Goal: Check status

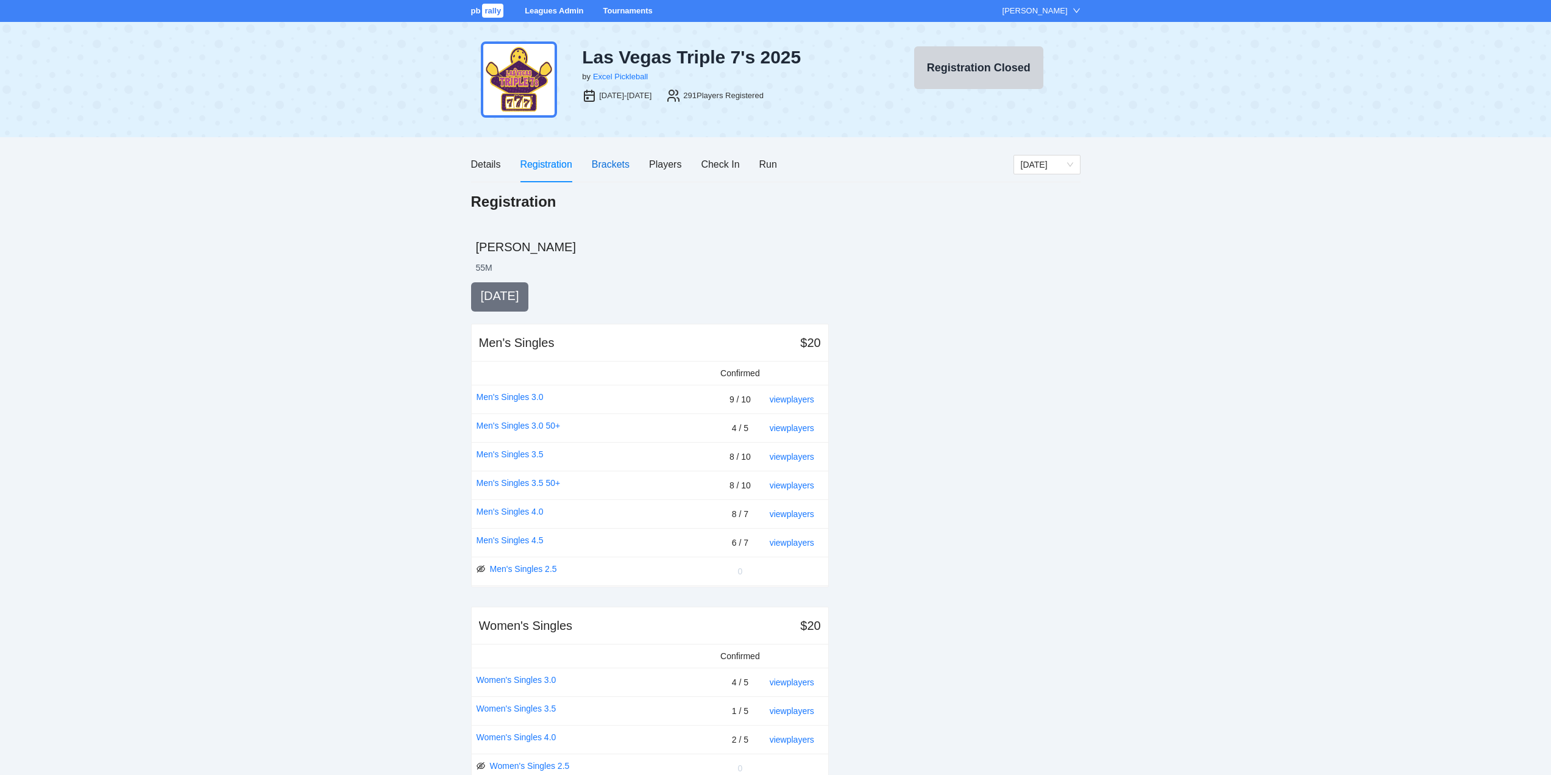
click at [609, 159] on div "Brackets" at bounding box center [611, 164] width 38 height 15
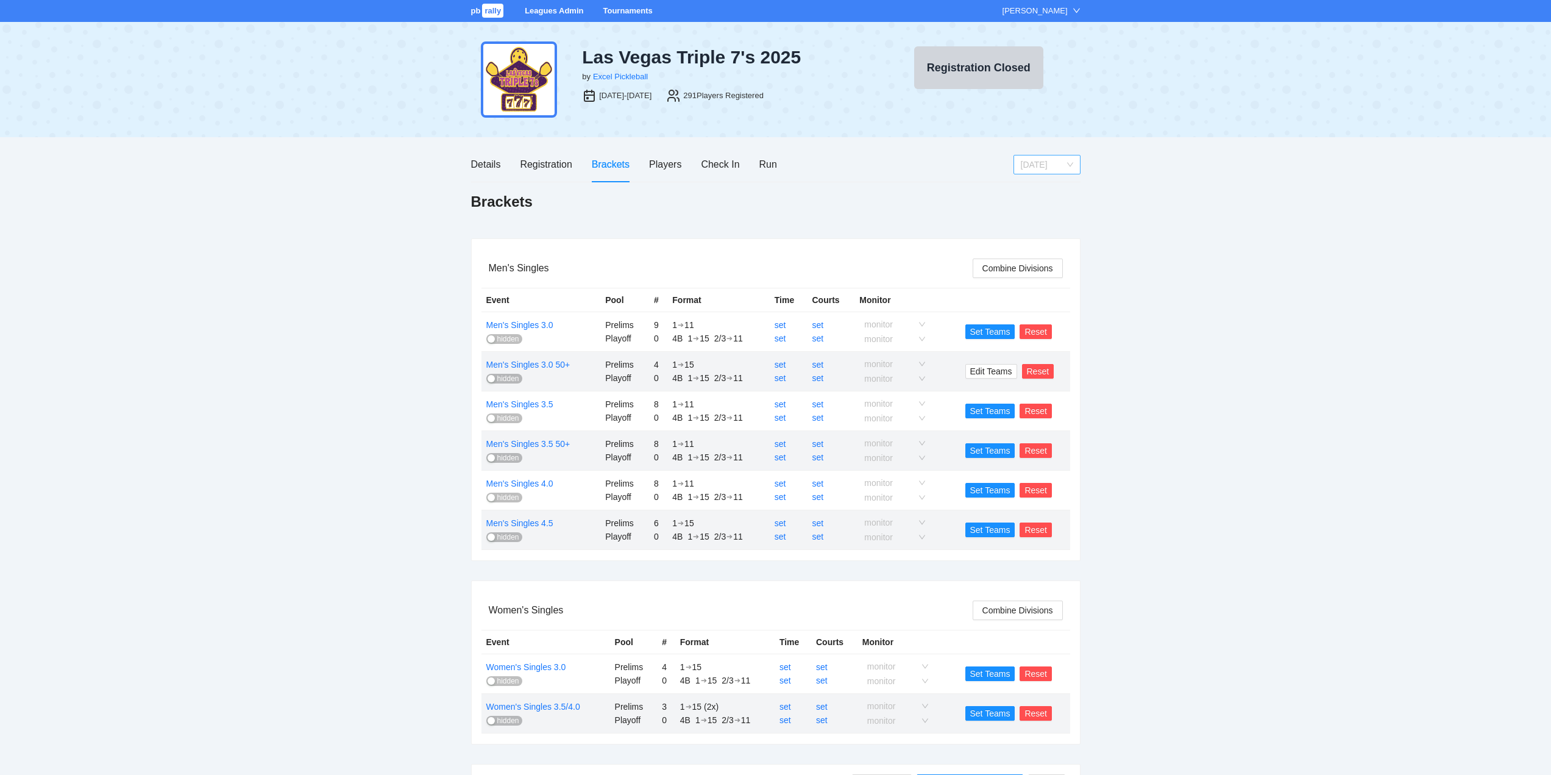
click at [1071, 166] on span "[DATE]" at bounding box center [1047, 164] width 52 height 18
click at [1046, 206] on div "[DATE]" at bounding box center [1046, 207] width 52 height 13
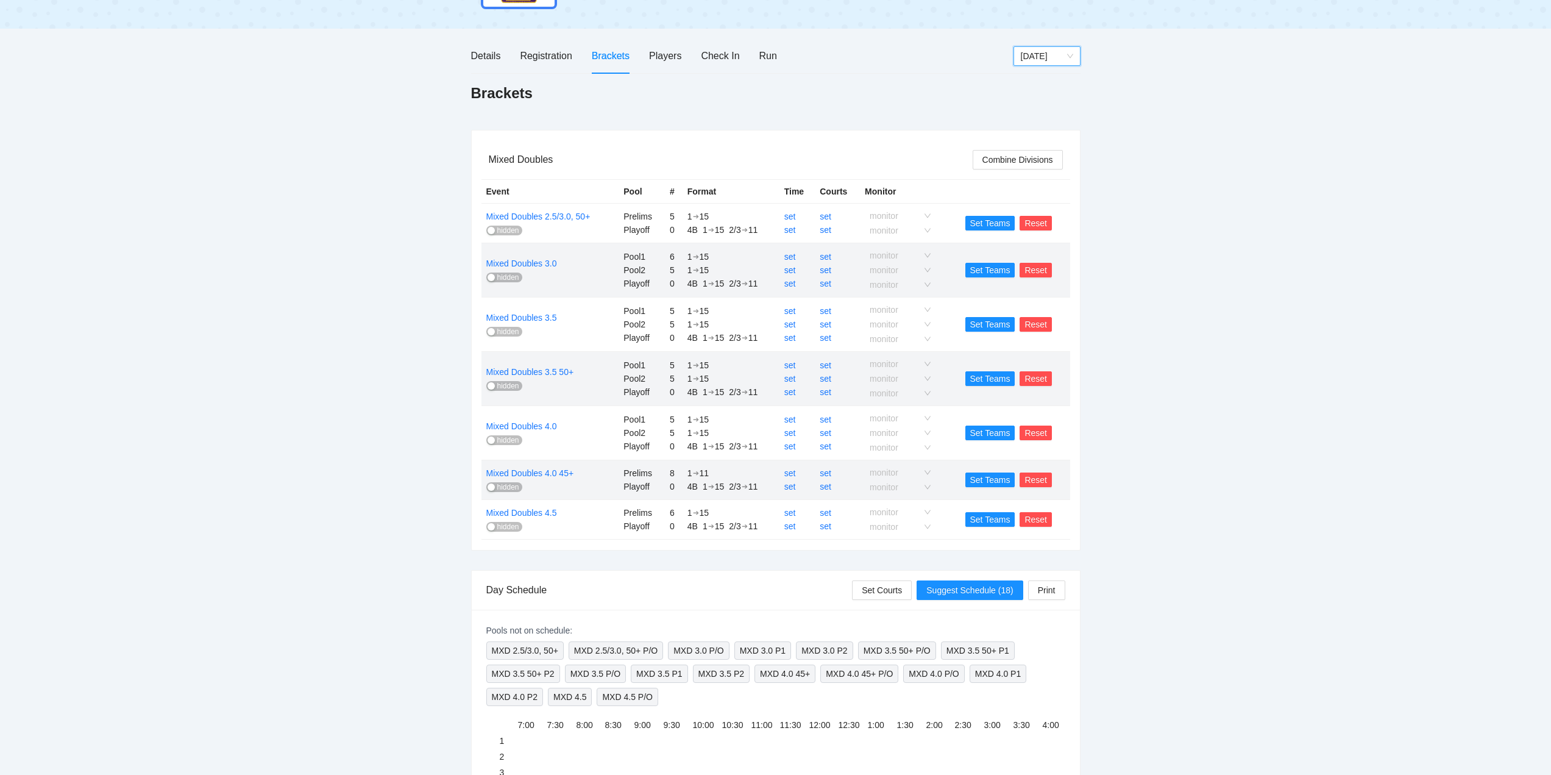
scroll to position [61, 0]
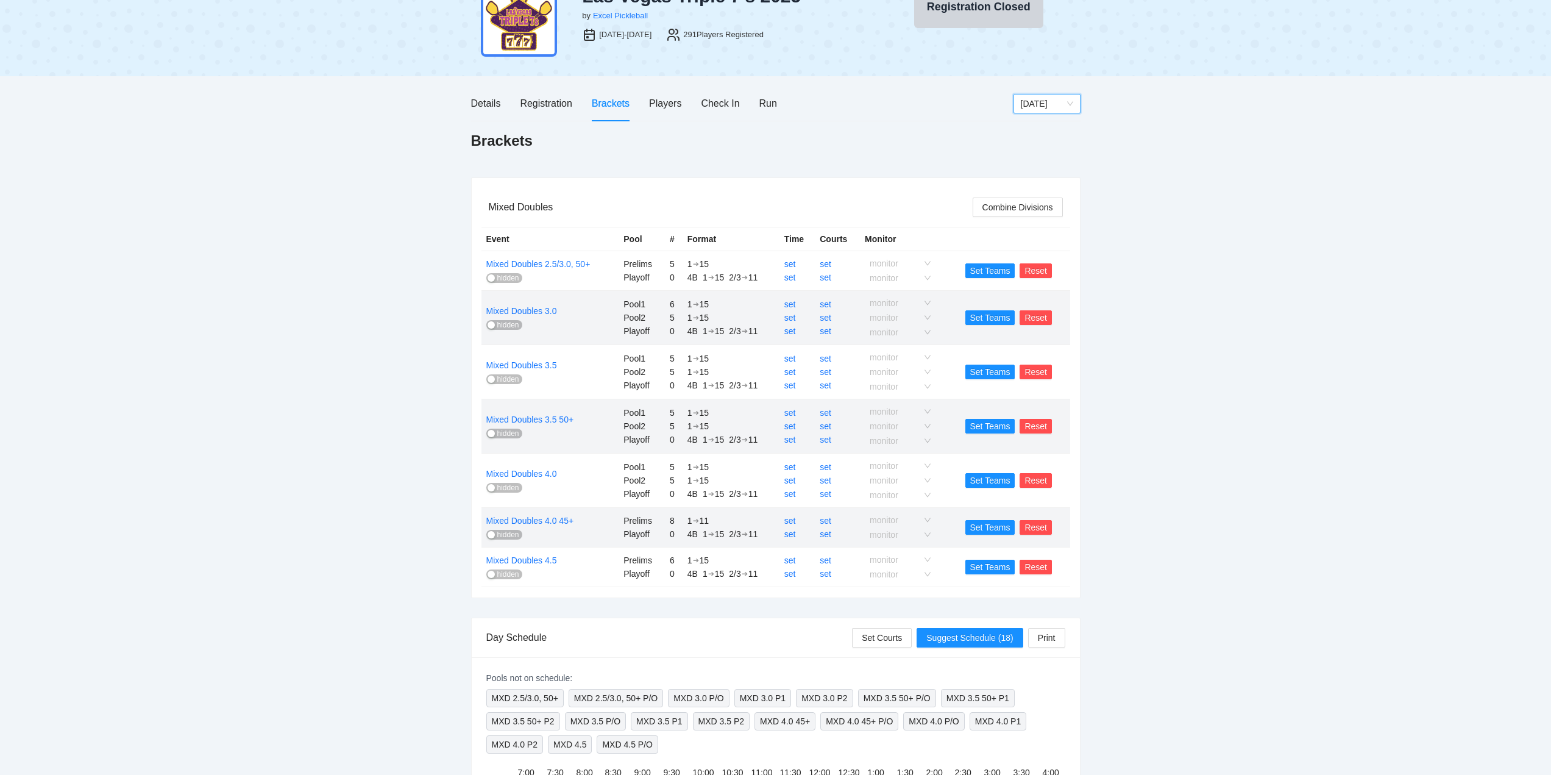
click at [1072, 107] on span "[DATE]" at bounding box center [1047, 103] width 52 height 18
click at [1045, 168] on div "[DATE]" at bounding box center [1046, 166] width 52 height 13
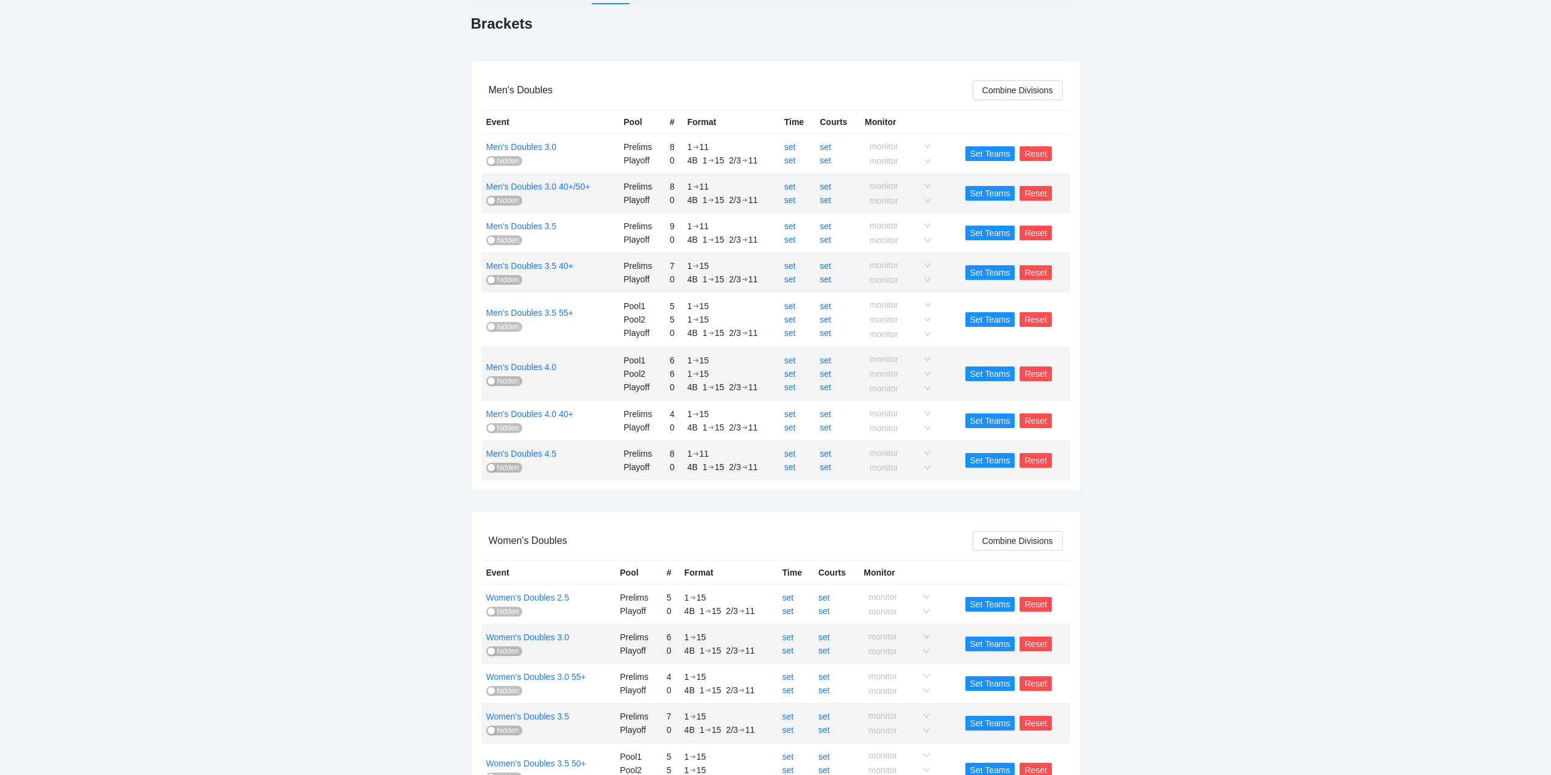
scroll to position [0, 0]
